Goal: Task Accomplishment & Management: Use online tool/utility

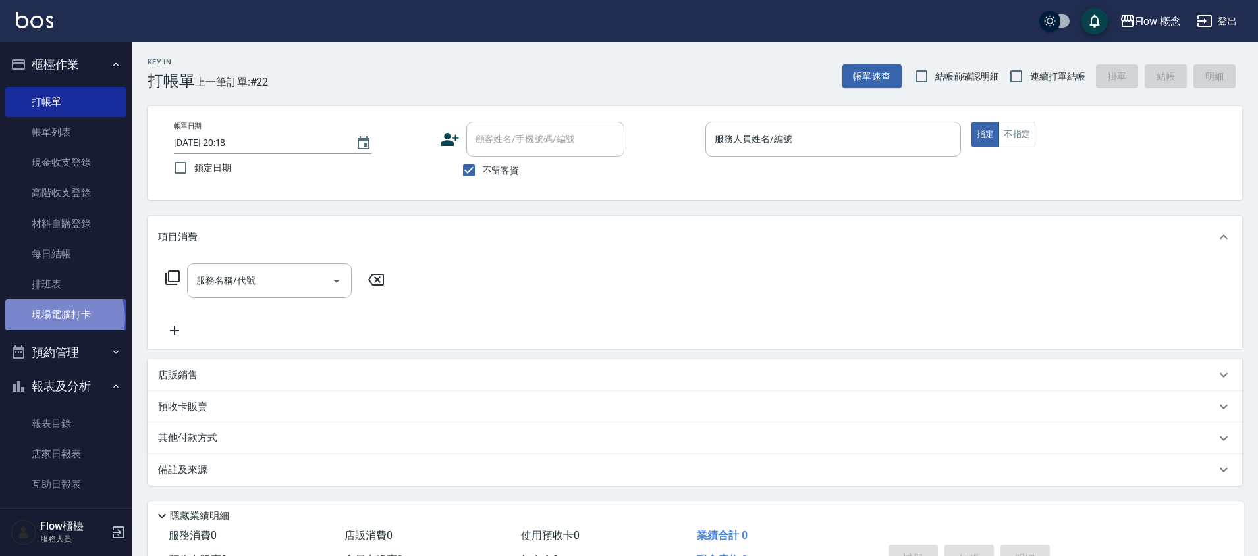
click at [64, 317] on link "現場電腦打卡" at bounding box center [65, 315] width 121 height 30
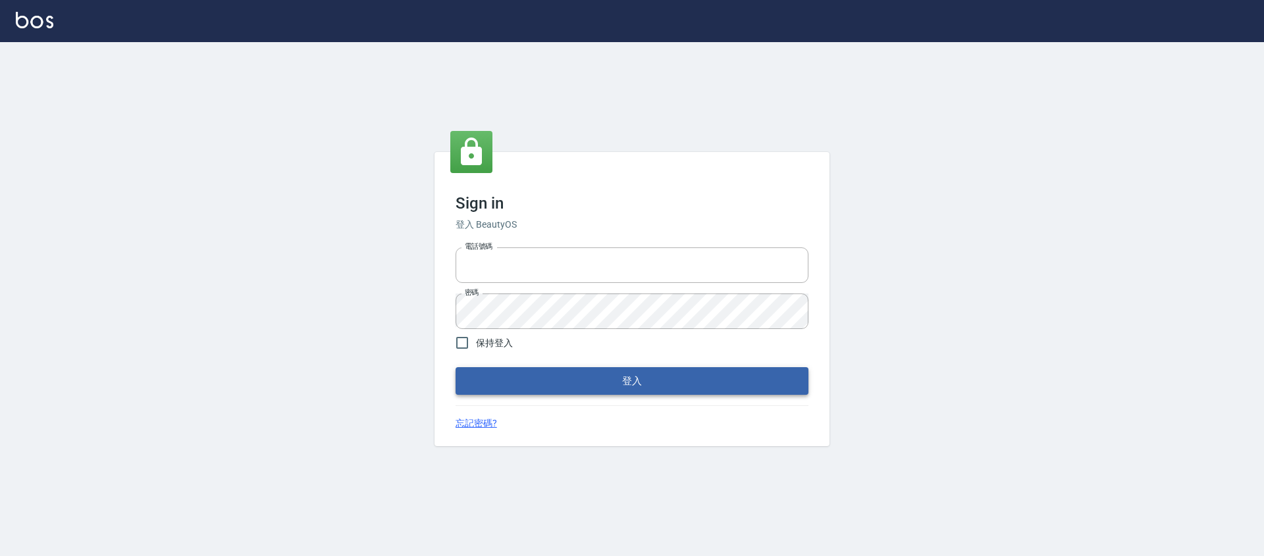
type input "25170116"
click at [601, 381] on button "登入" at bounding box center [632, 381] width 353 height 28
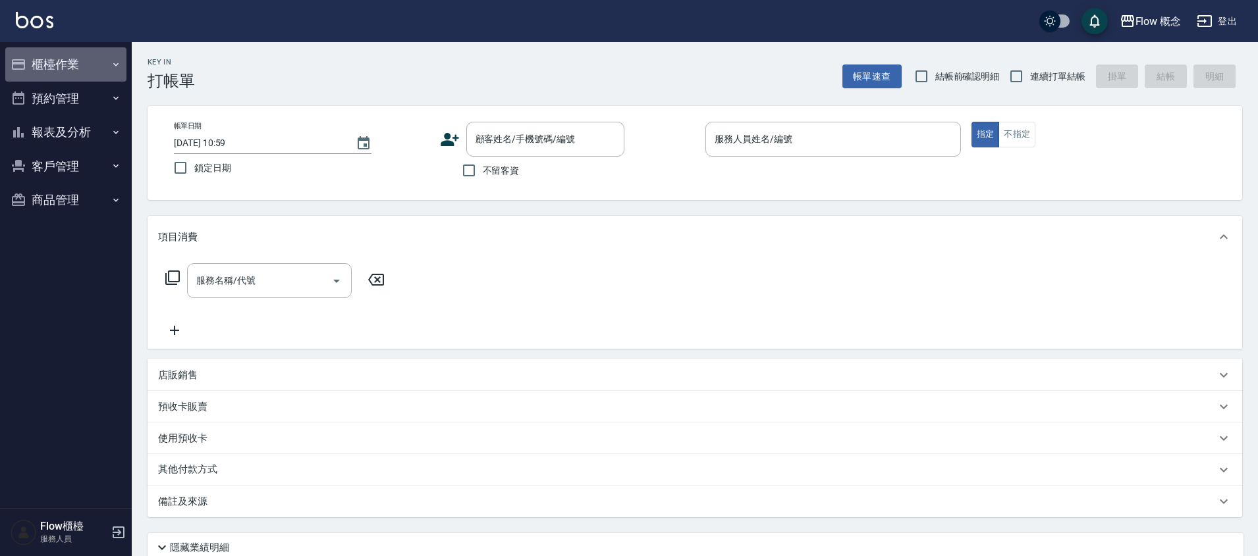
click at [24, 63] on icon "button" at bounding box center [18, 64] width 13 height 11
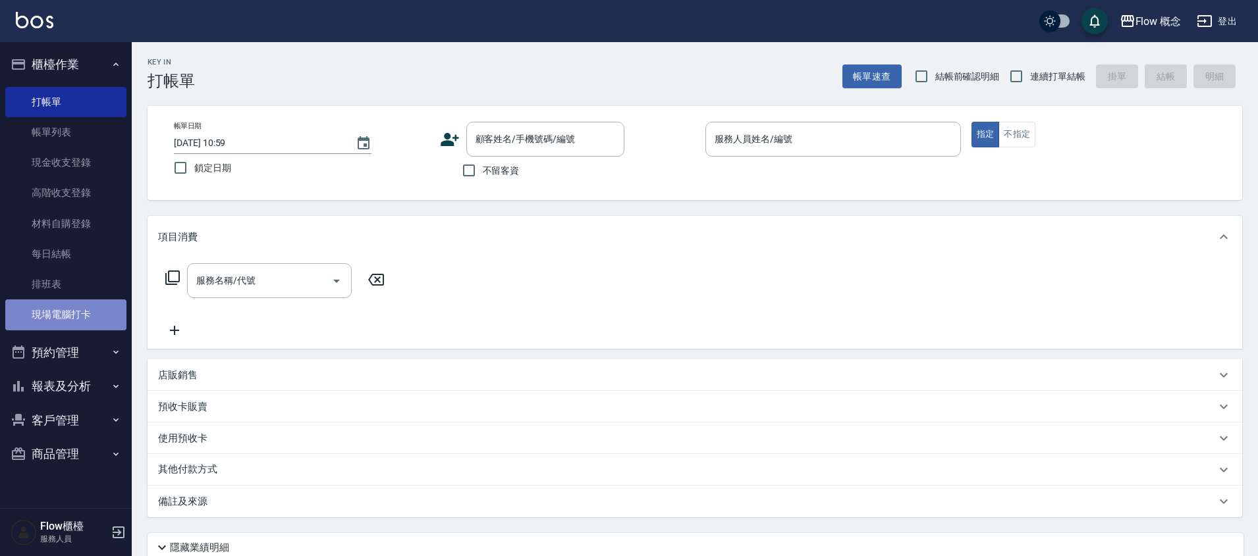
click at [94, 313] on link "現場電腦打卡" at bounding box center [65, 315] width 121 height 30
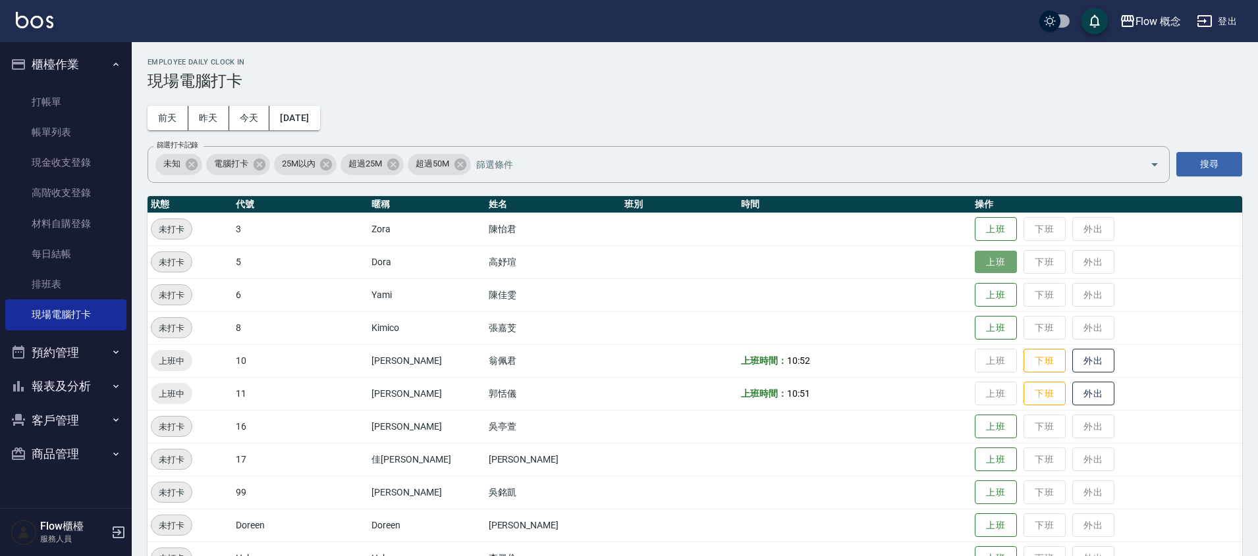
click at [975, 267] on button "上班" at bounding box center [996, 262] width 42 height 23
